Goal: Task Accomplishment & Management: Manage account settings

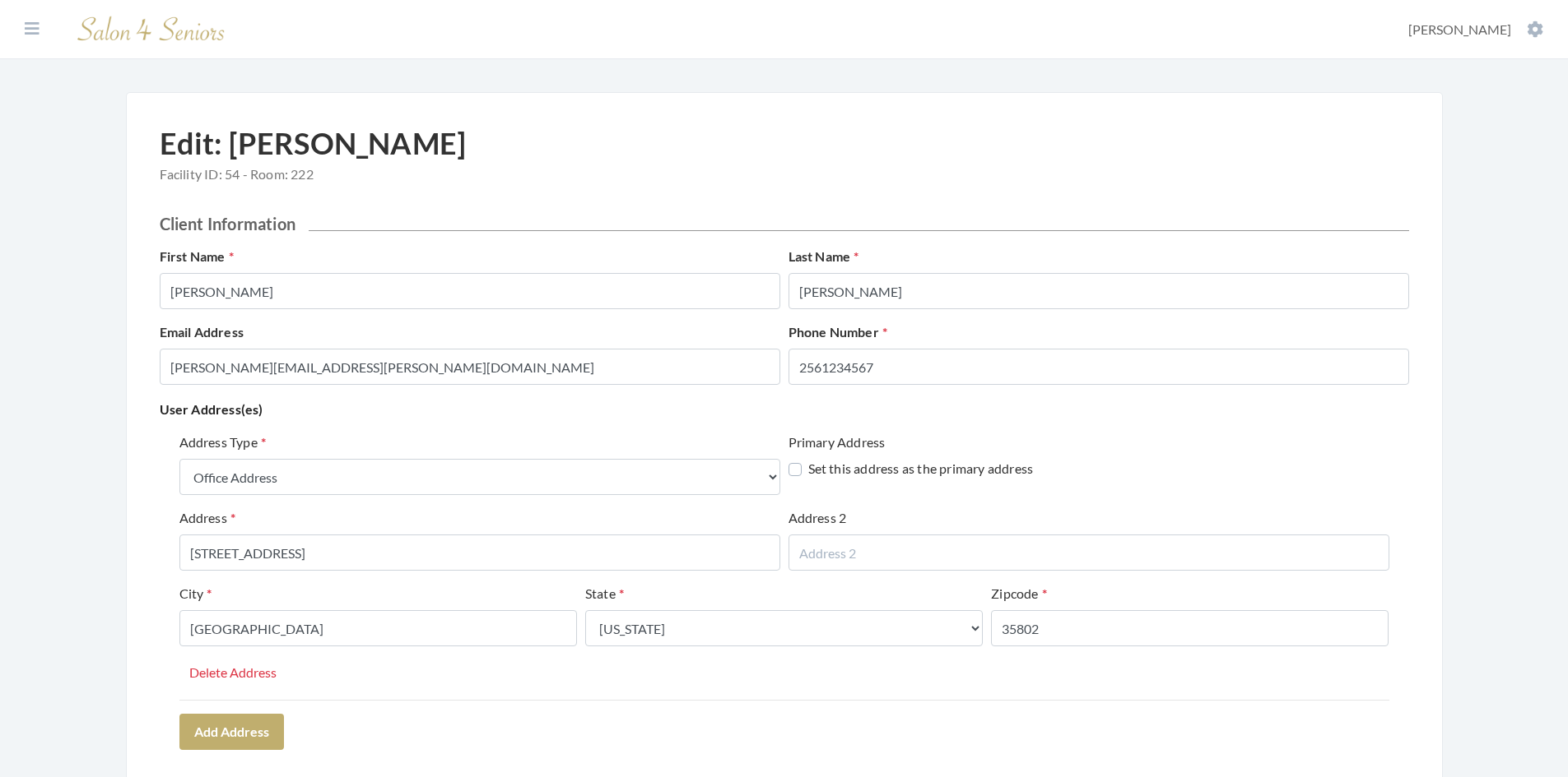
select select "office"
select select "al"
click at [33, 30] on icon at bounding box center [31, 29] width 15 height 17
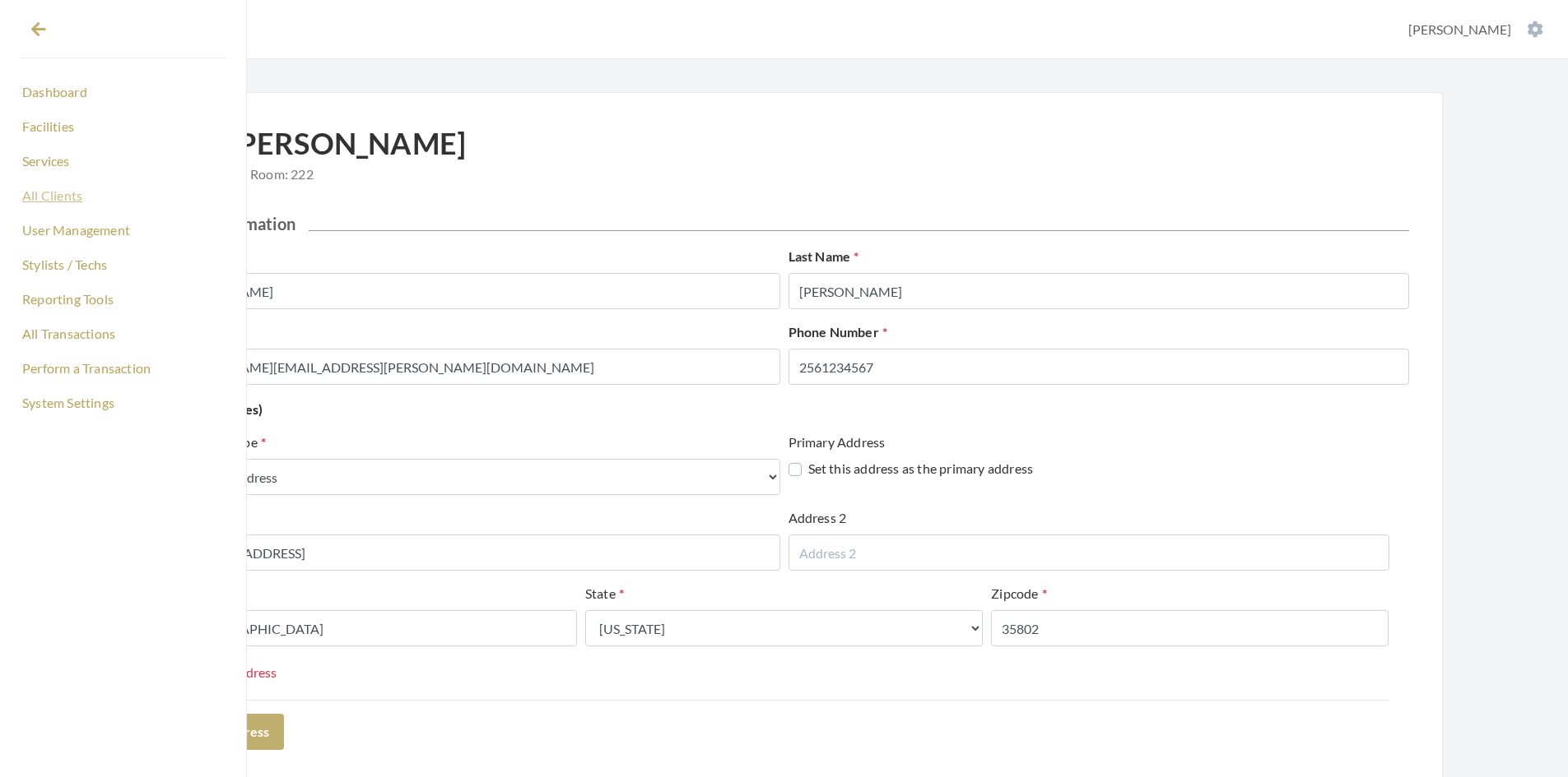
click at [57, 200] on link "All Clients" at bounding box center [123, 196] width 206 height 28
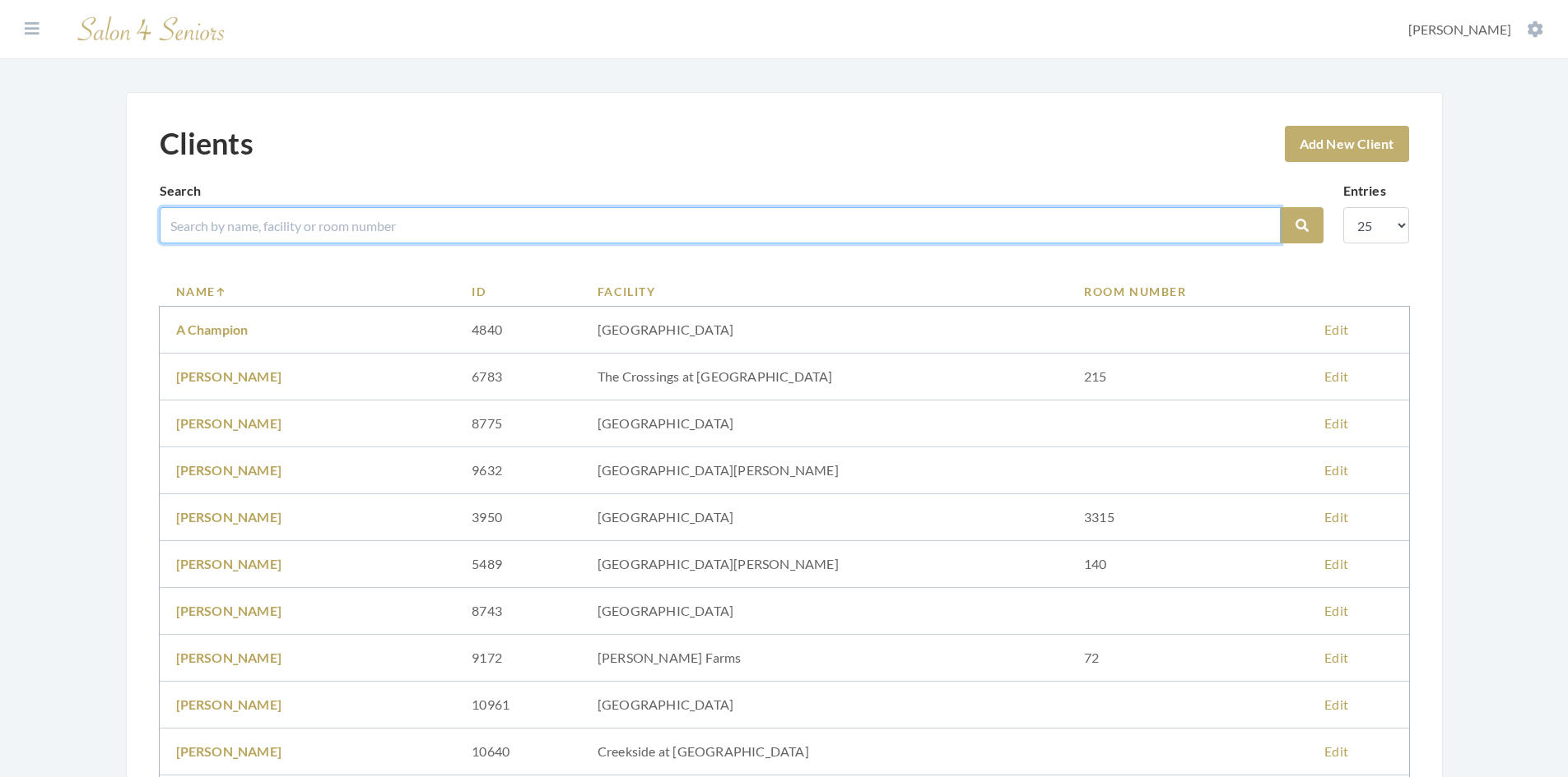
click at [267, 218] on input "search" at bounding box center [720, 225] width 1121 height 37
type input "buxton"
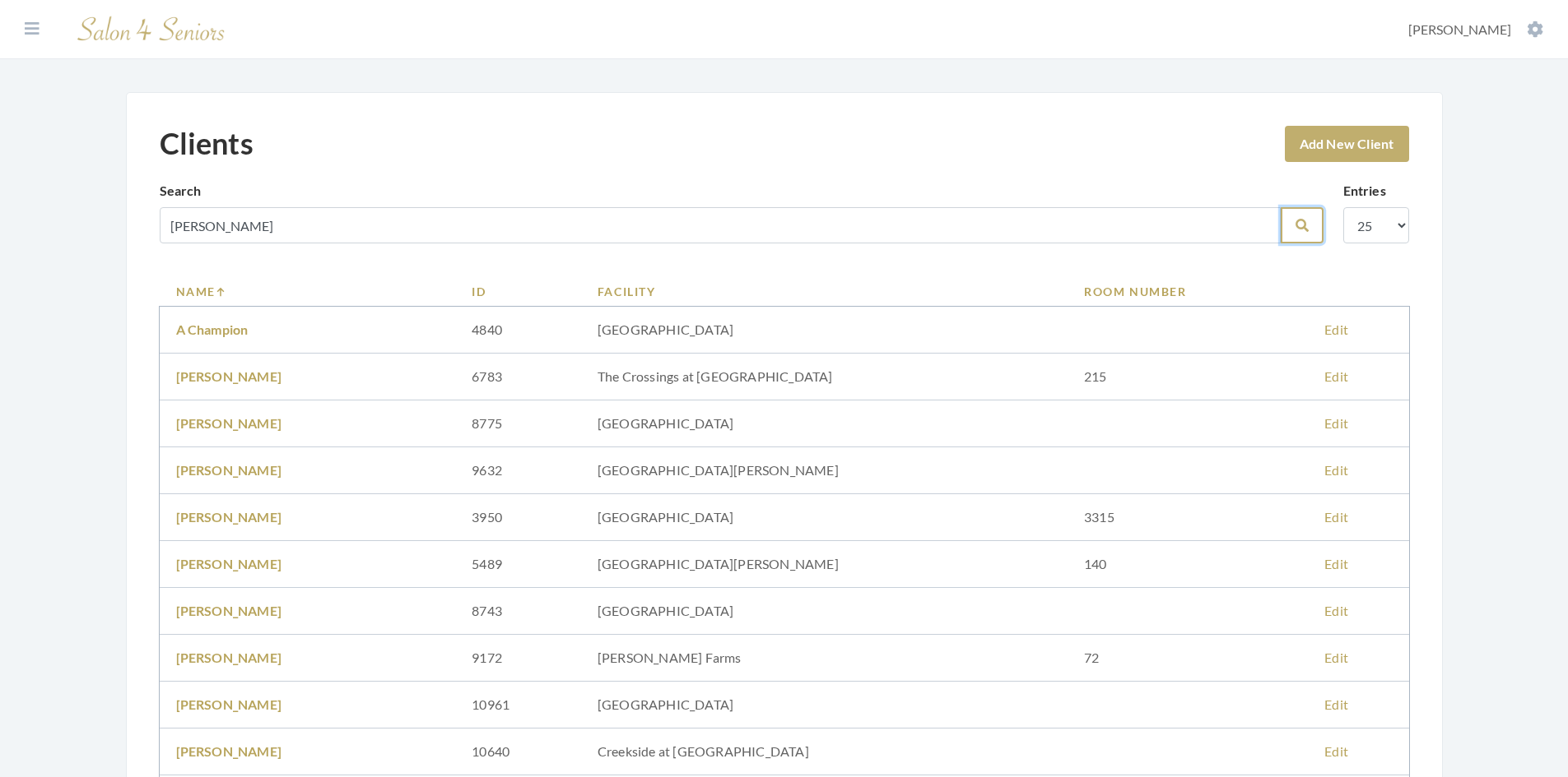
click at [1291, 227] on button "Search" at bounding box center [1302, 225] width 43 height 37
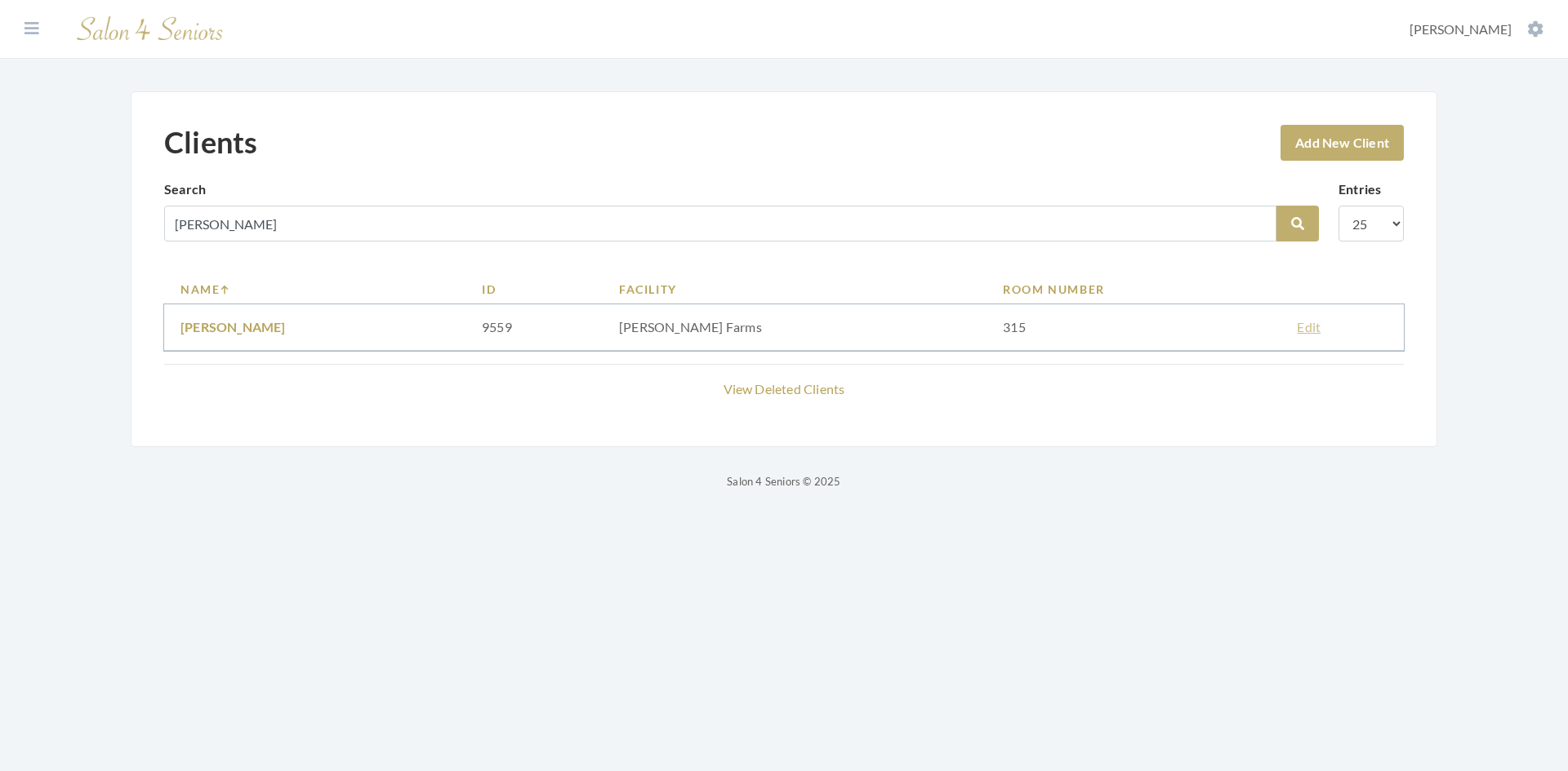
click at [1302, 326] on link "Edit" at bounding box center [1308, 327] width 23 height 16
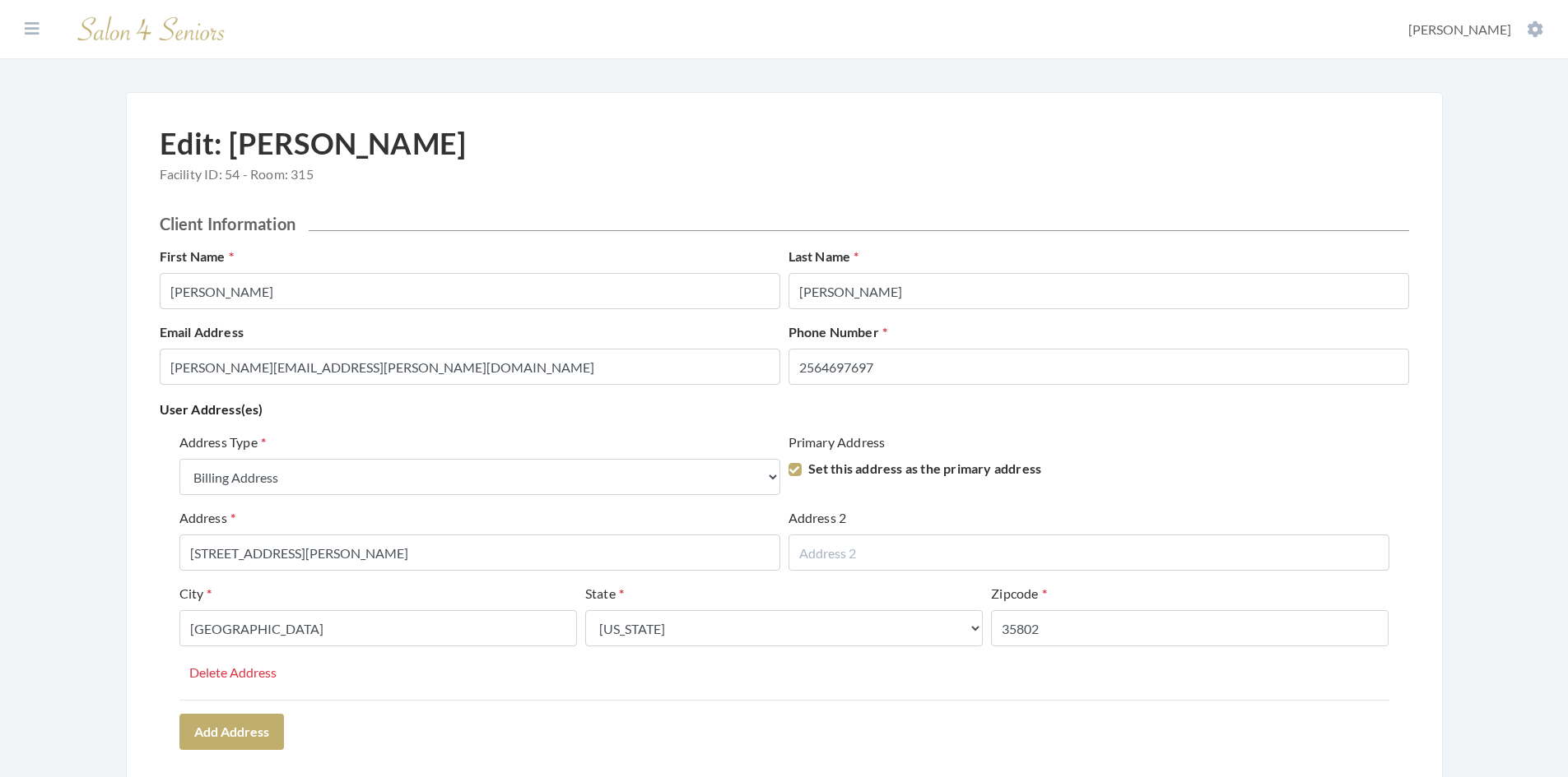
select select "billing"
select select "al"
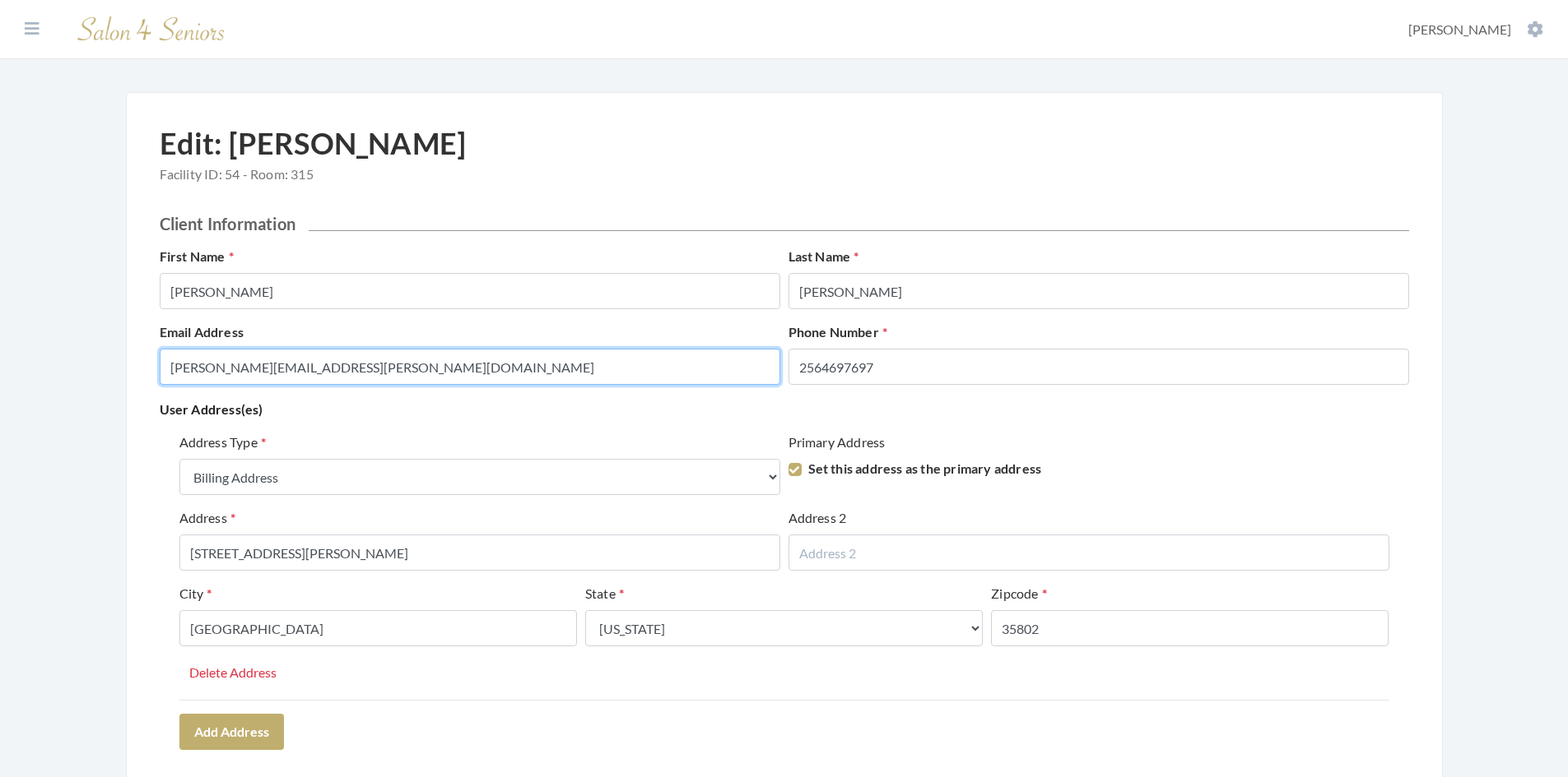
drag, startPoint x: 445, startPoint y: 364, endPoint x: 139, endPoint y: 340, distance: 306.9
paste input "[EMAIL_ADDRESS][DOMAIN_NAME]"
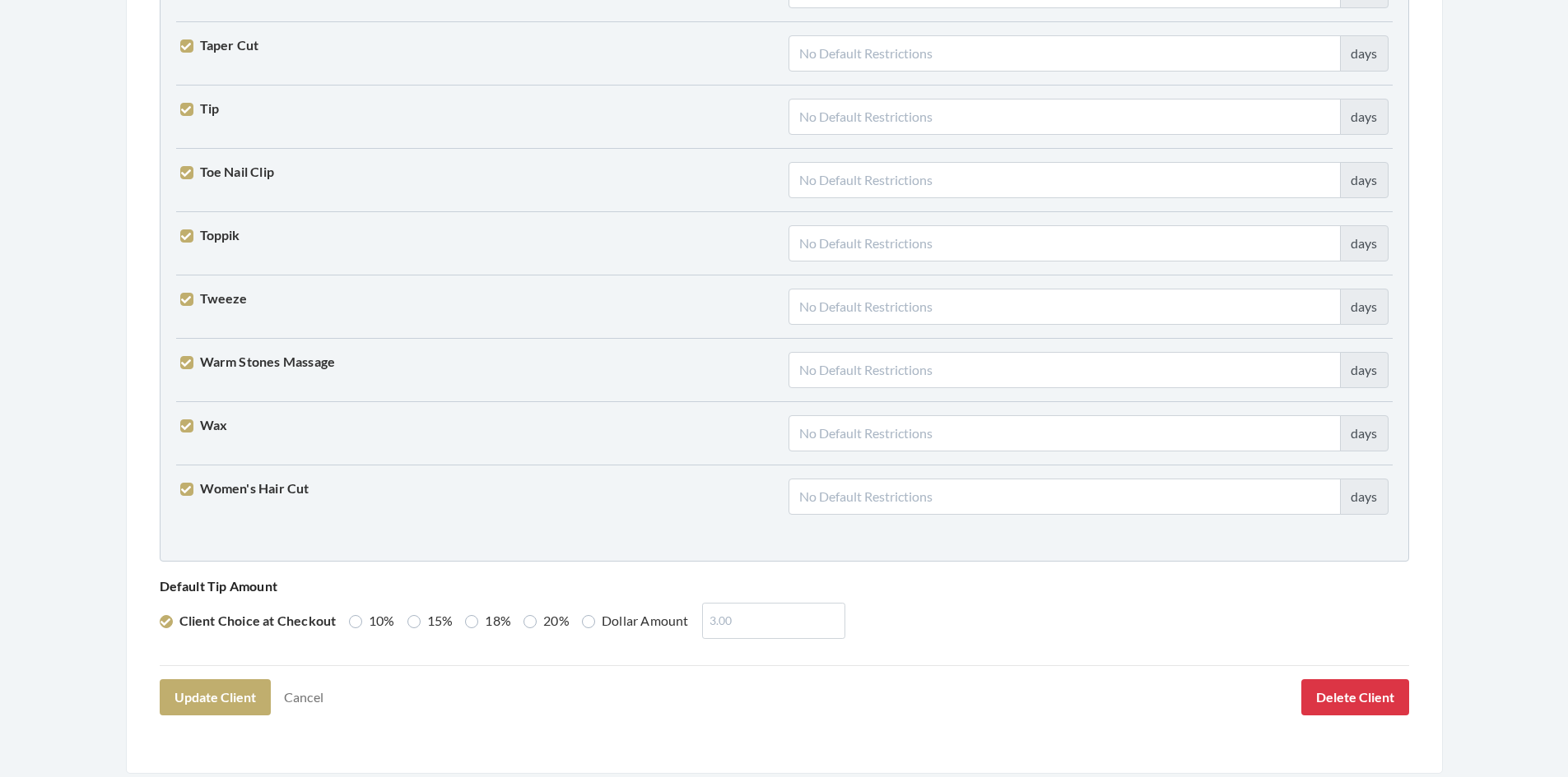
scroll to position [4052, 0]
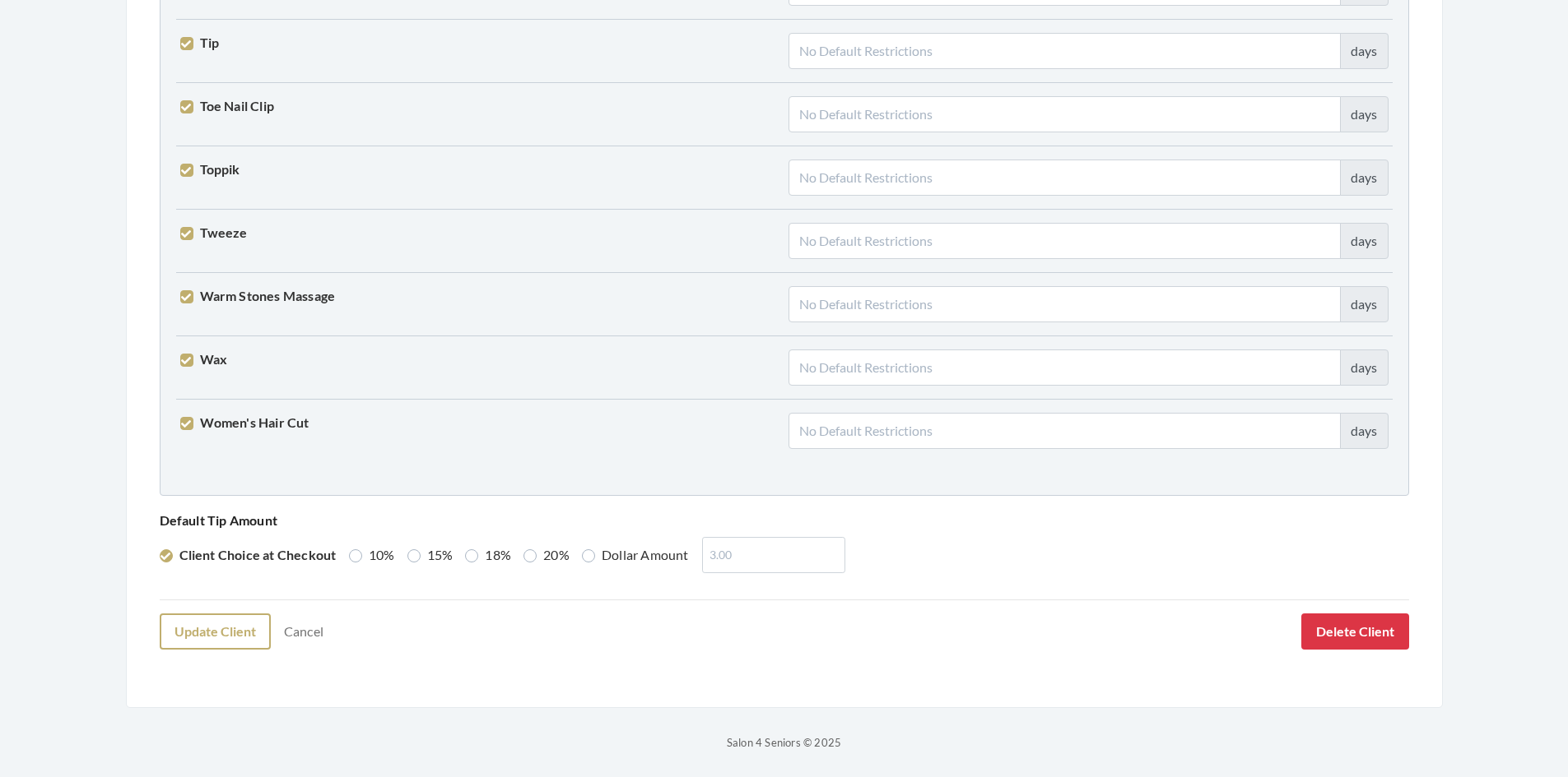
type input "[EMAIL_ADDRESS][DOMAIN_NAME]"
click at [202, 638] on button "Update Client" at bounding box center [215, 632] width 111 height 37
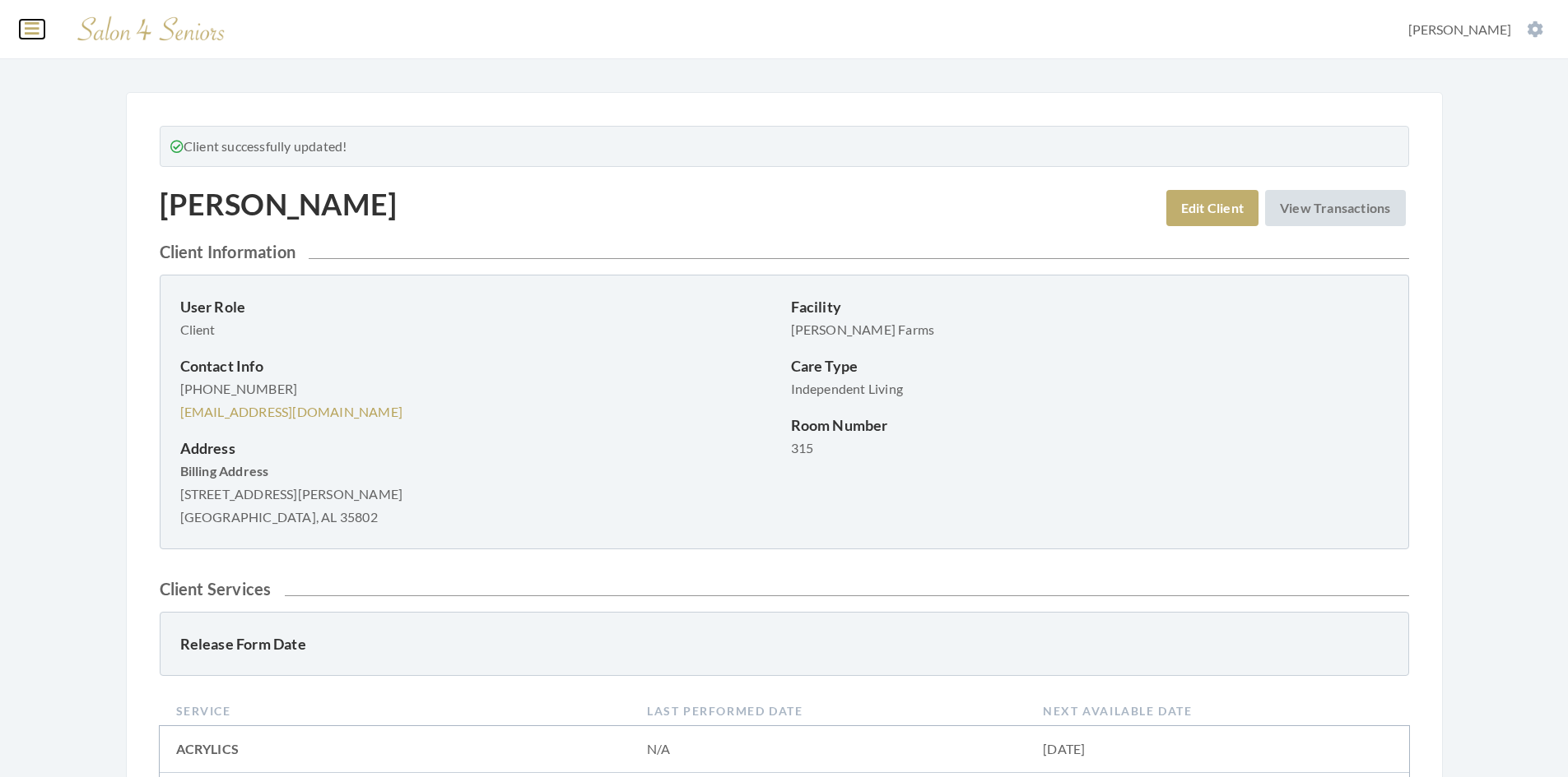
click at [31, 36] on icon at bounding box center [31, 29] width 15 height 17
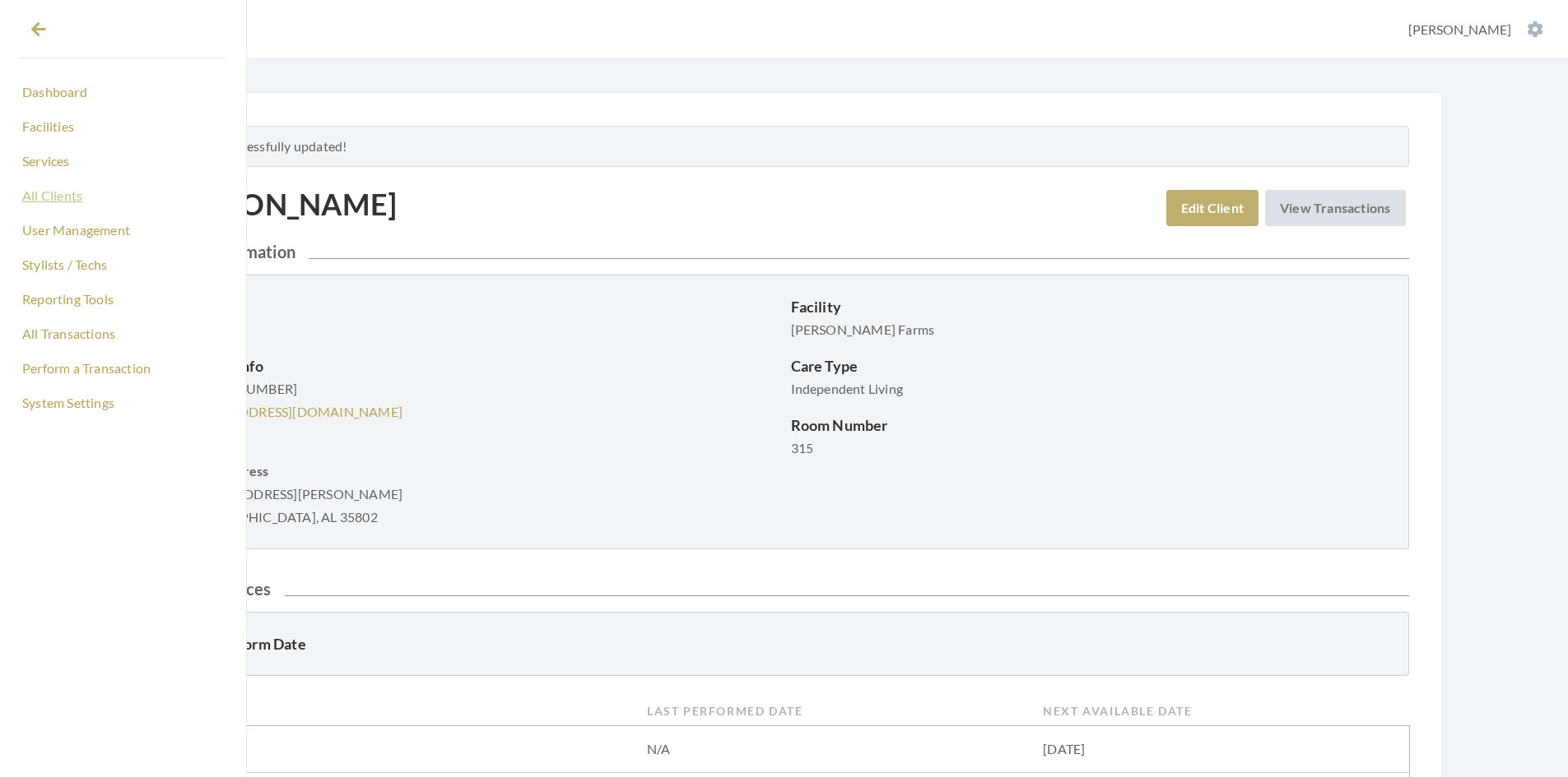
click at [31, 198] on link "All Clients" at bounding box center [123, 196] width 206 height 28
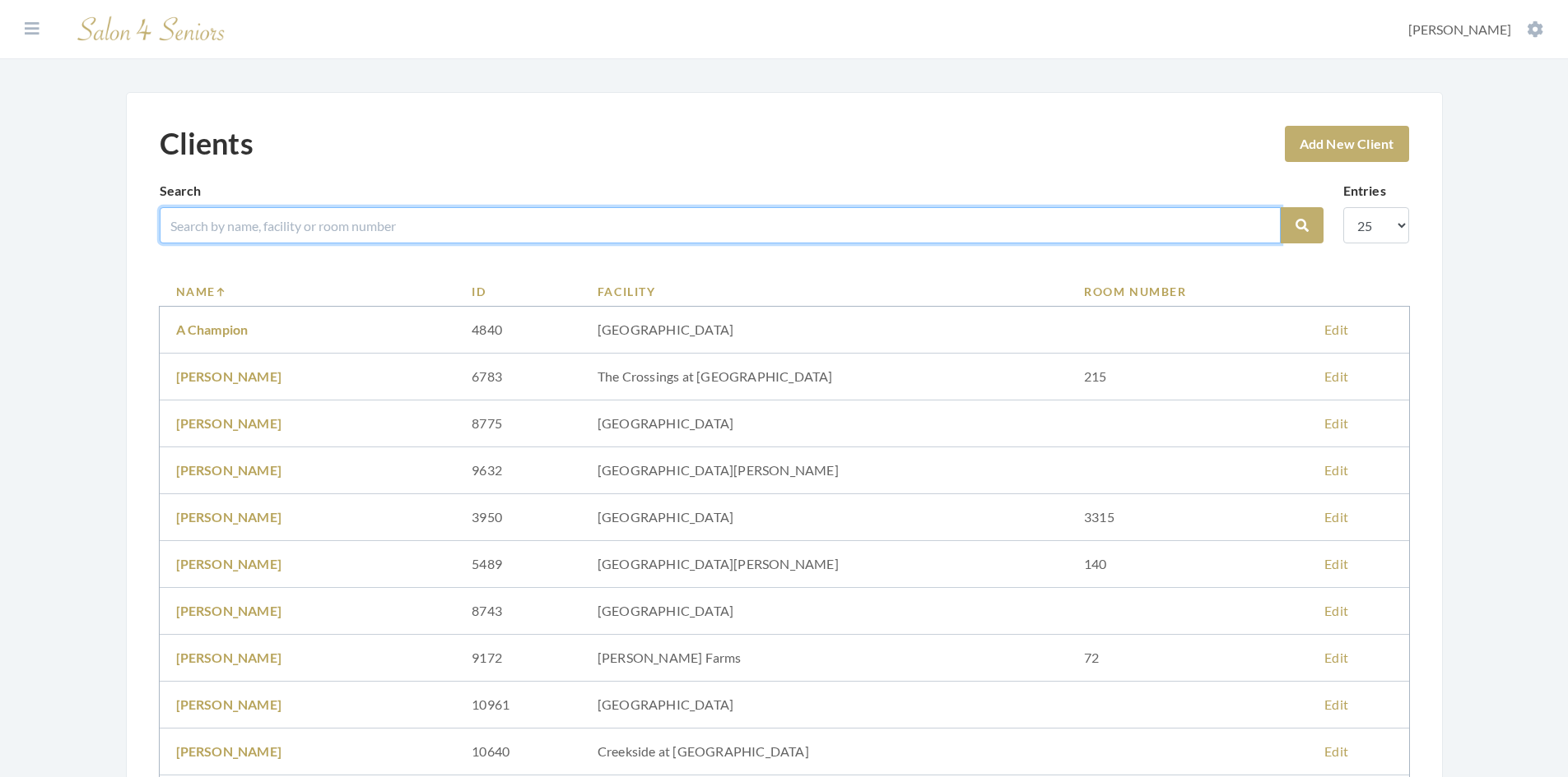
click at [244, 231] on input "search" at bounding box center [720, 225] width 1121 height 37
type input "tilg"
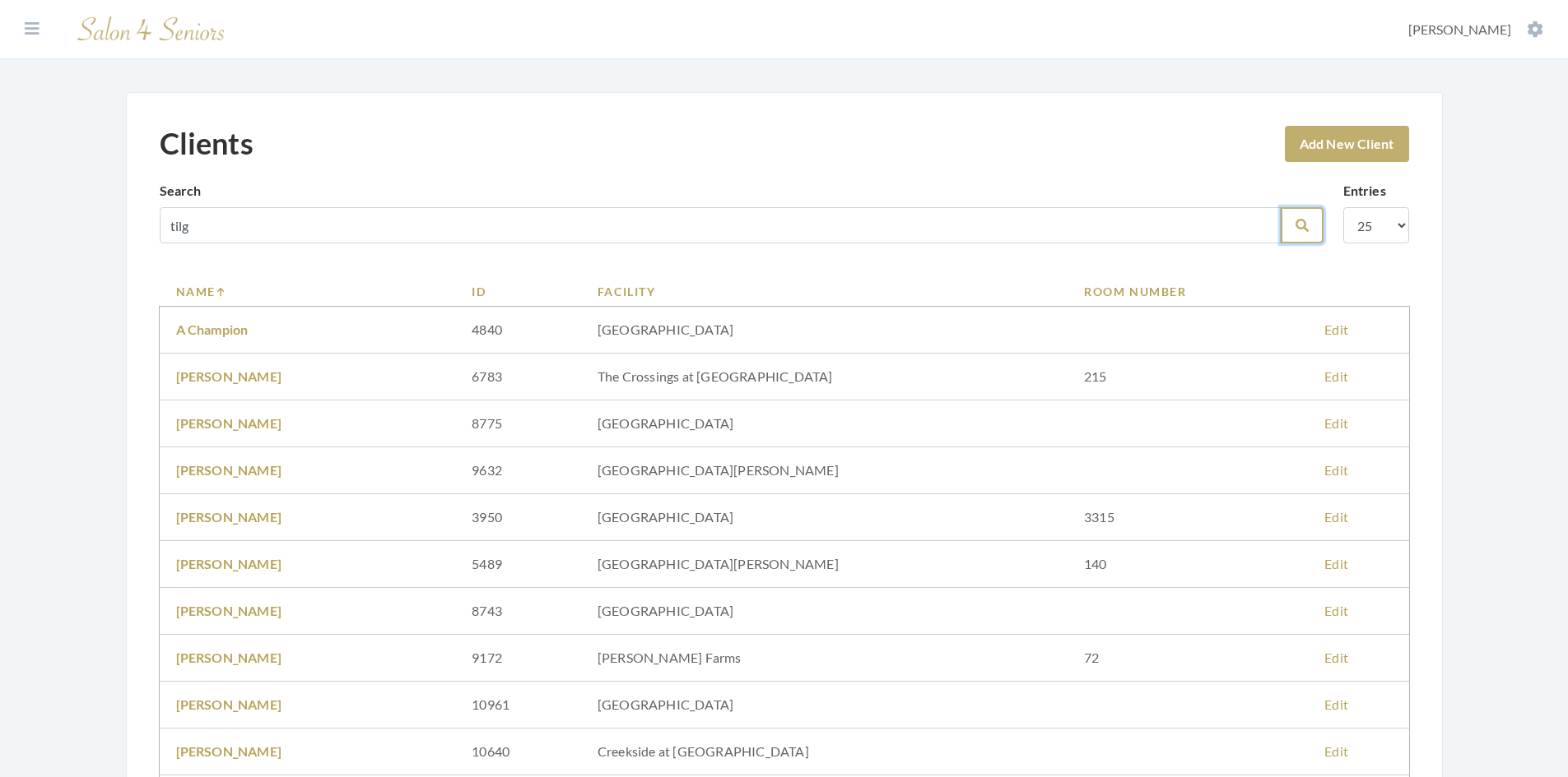
click at [1307, 218] on button "Search" at bounding box center [1302, 225] width 43 height 37
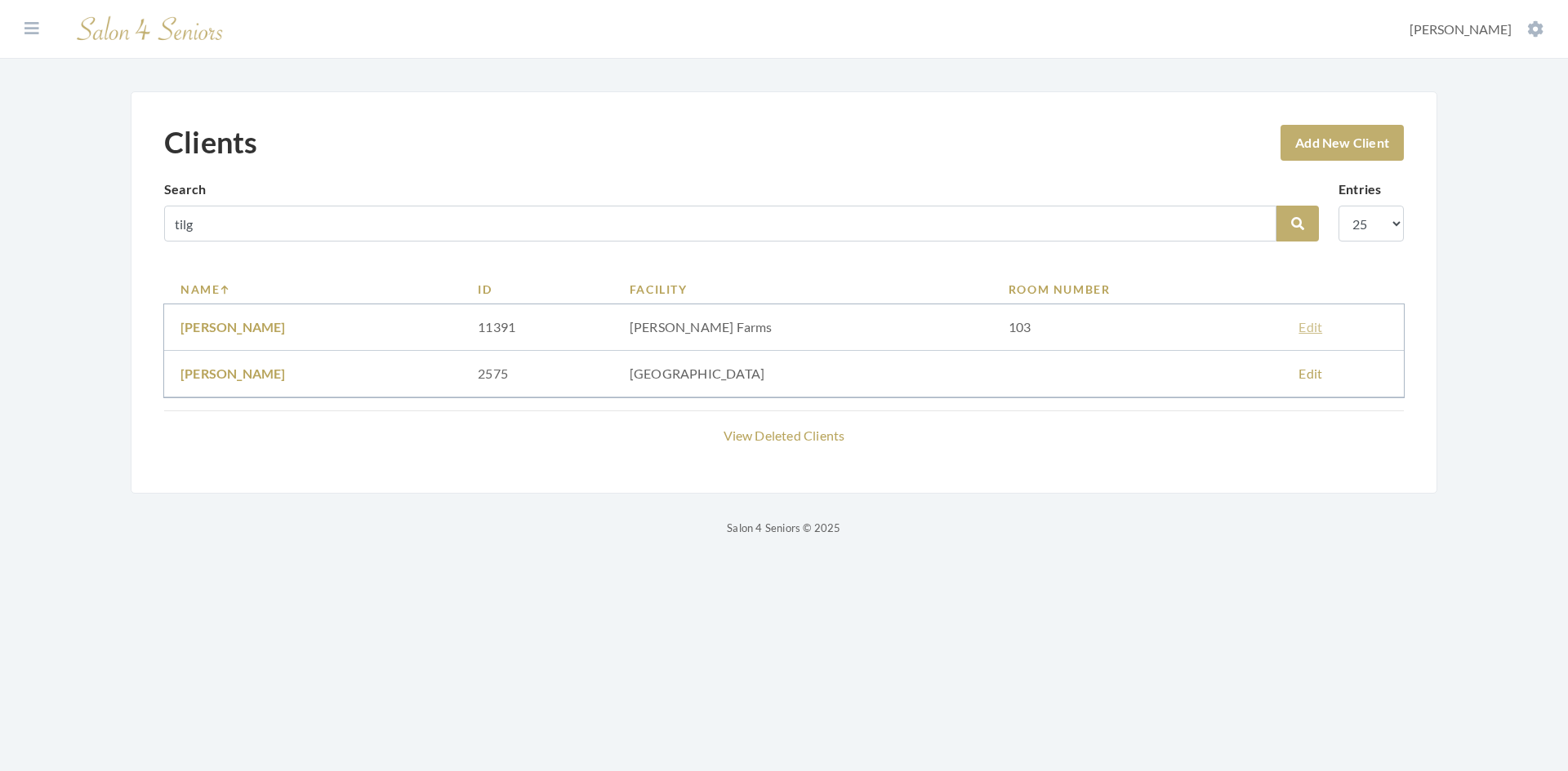
click at [1314, 331] on link "Edit" at bounding box center [1310, 327] width 23 height 16
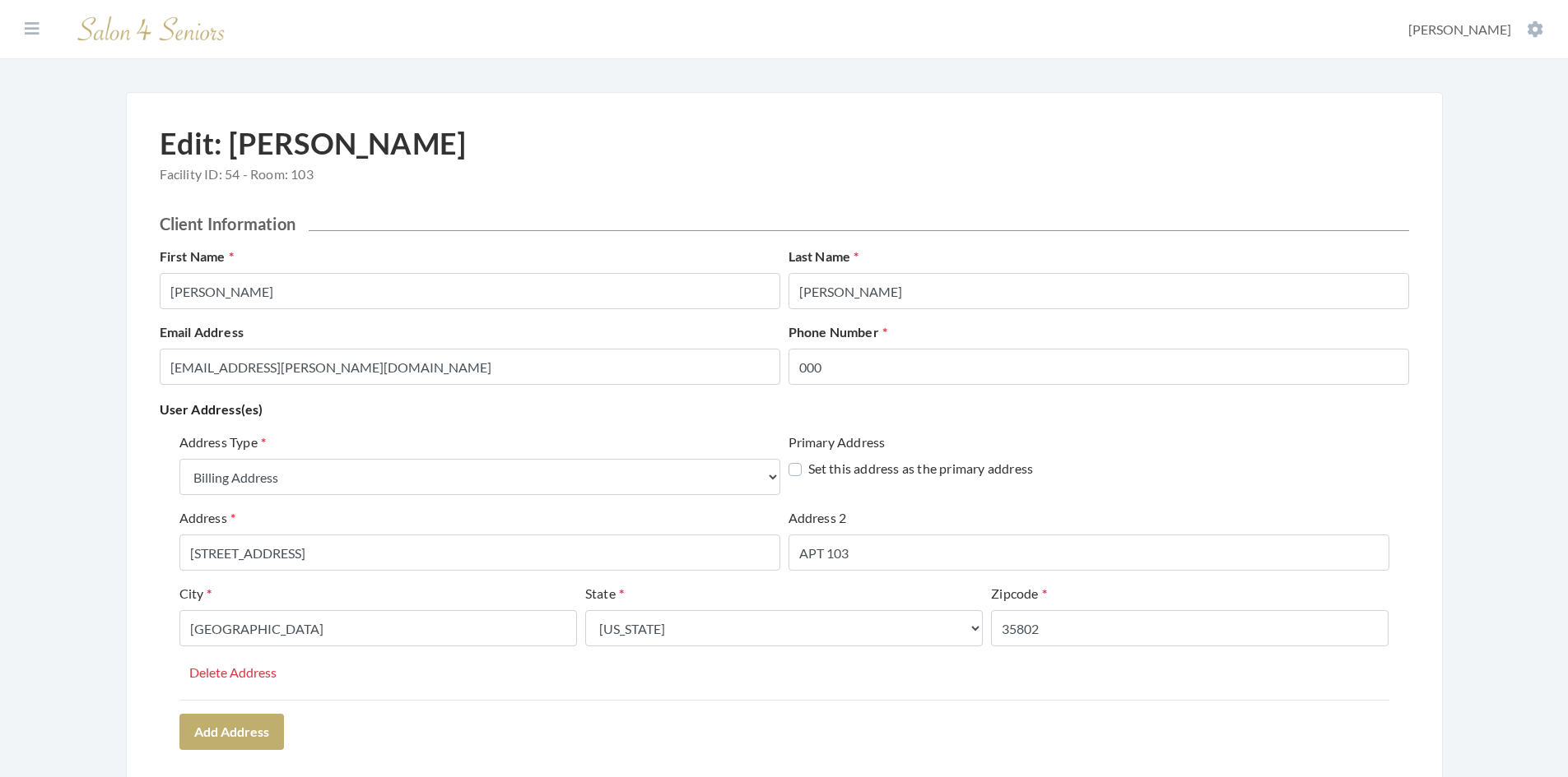
select select "billing"
select select "al"
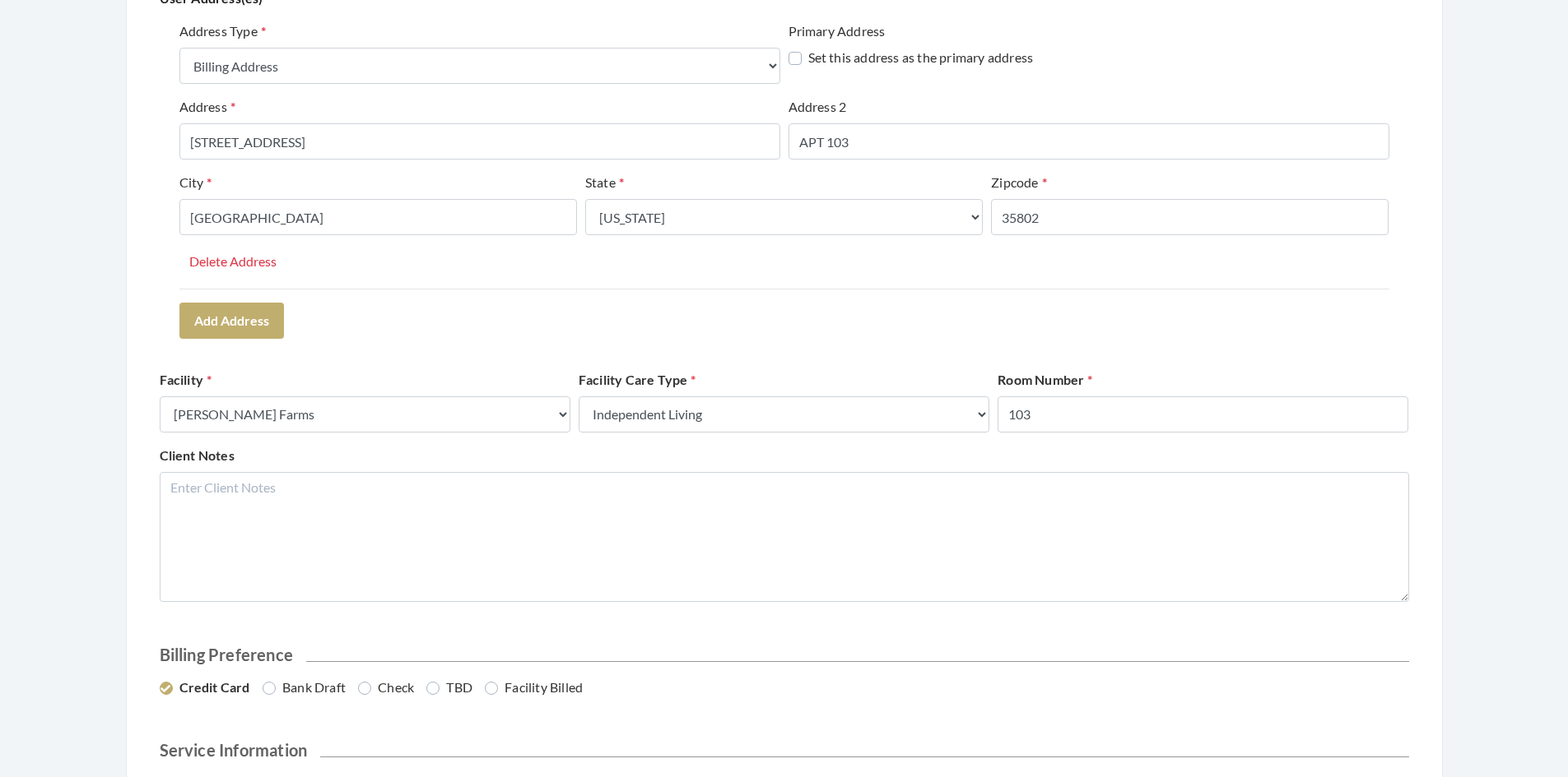
scroll to position [493, 0]
